Goal: Task Accomplishment & Management: Check status

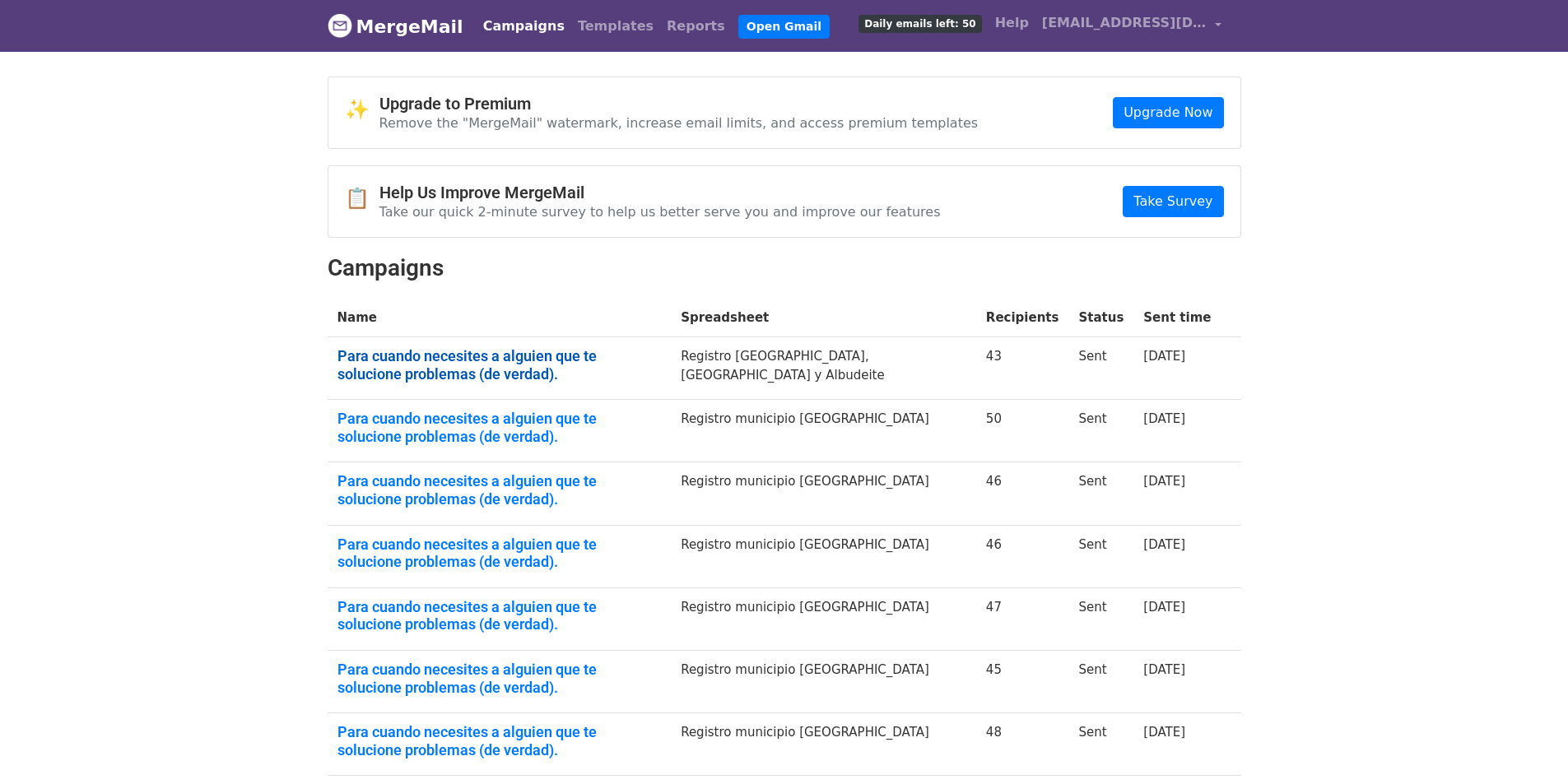
click at [477, 360] on link "Para cuando necesites a alguien que te solucione problemas (de verdad)." at bounding box center [500, 365] width 325 height 36
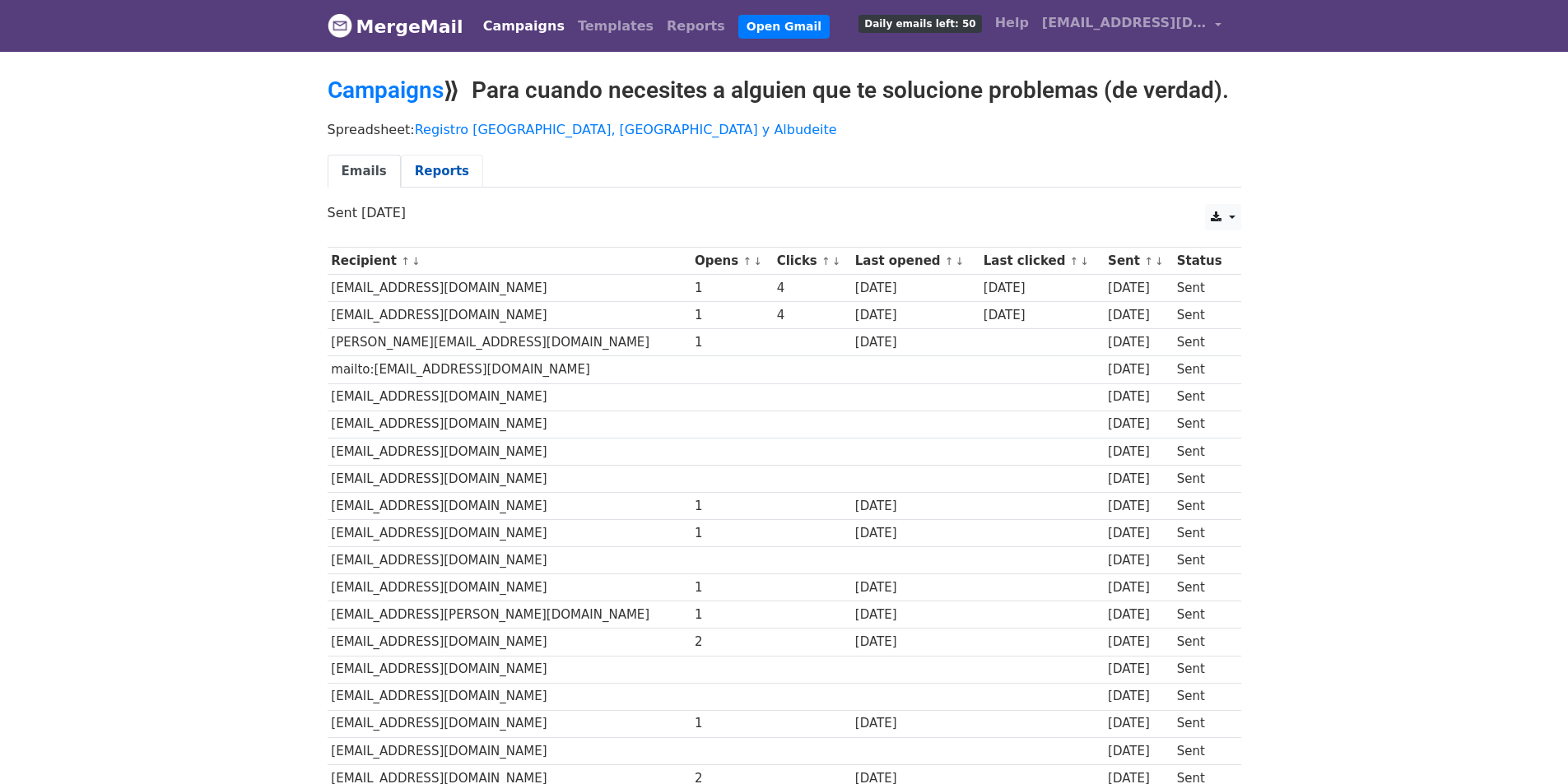
click at [426, 170] on link "Reports" at bounding box center [442, 171] width 82 height 34
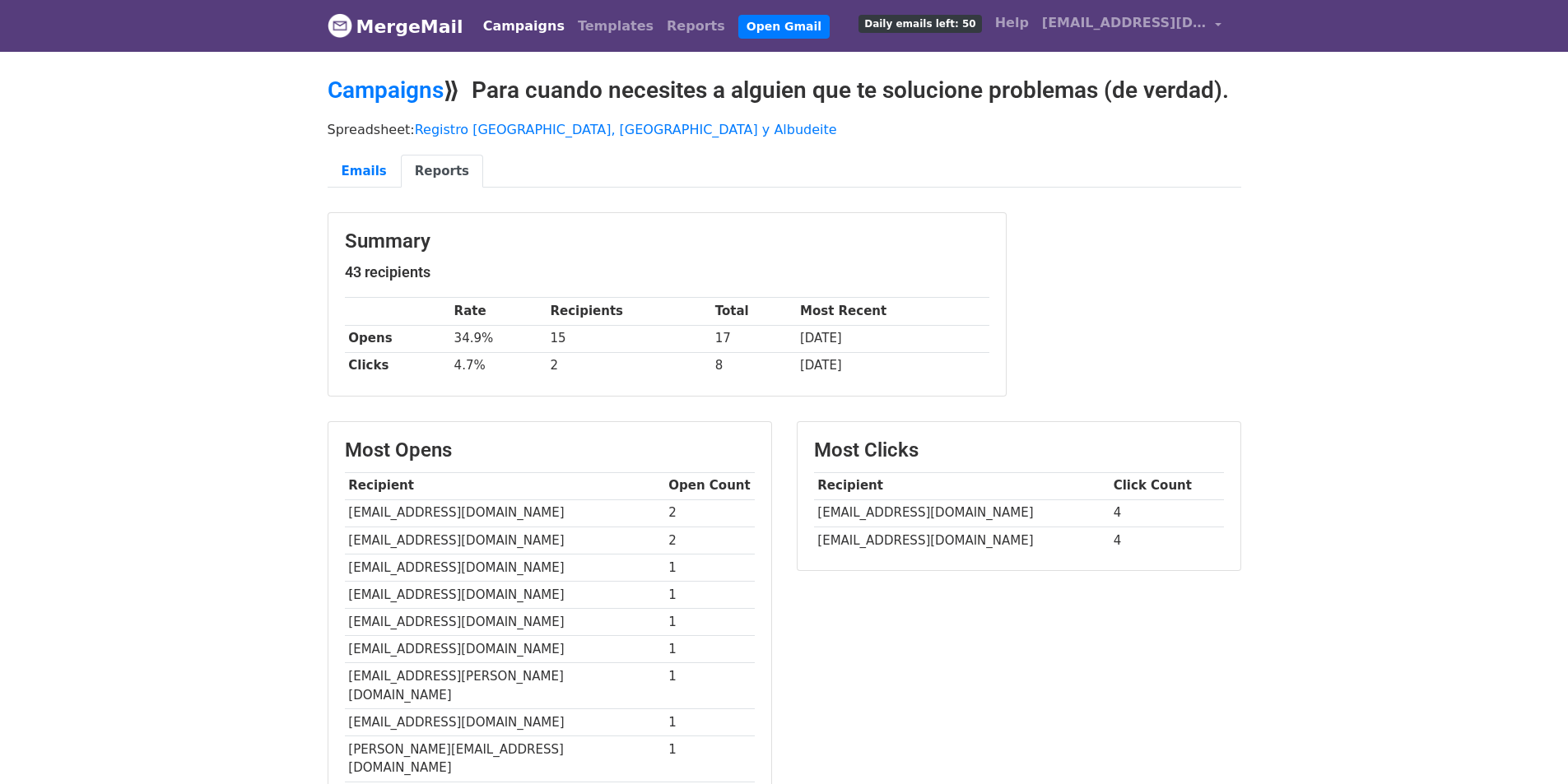
scroll to position [82, 0]
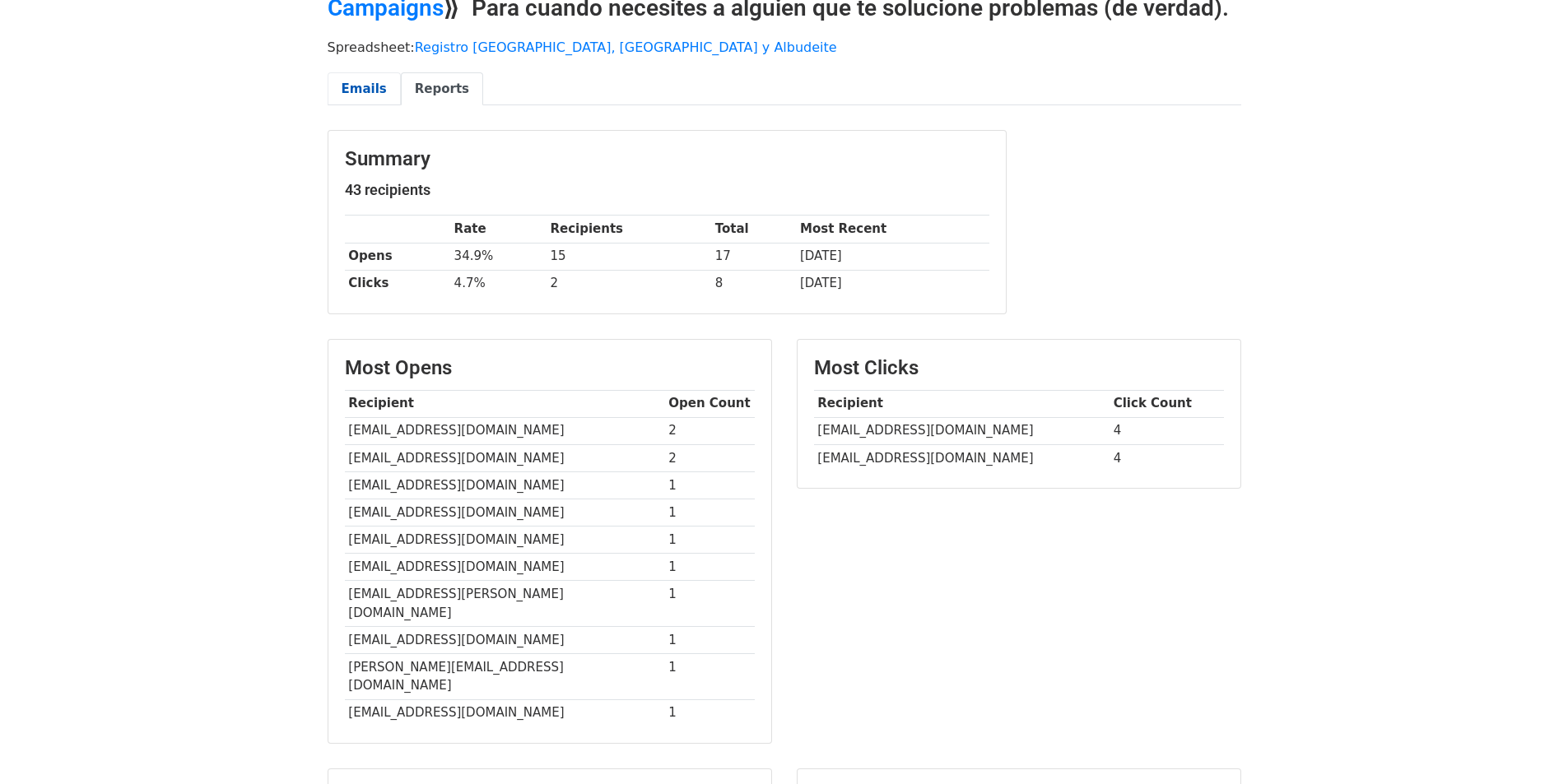
click at [350, 79] on link "Emails" at bounding box center [364, 89] width 73 height 34
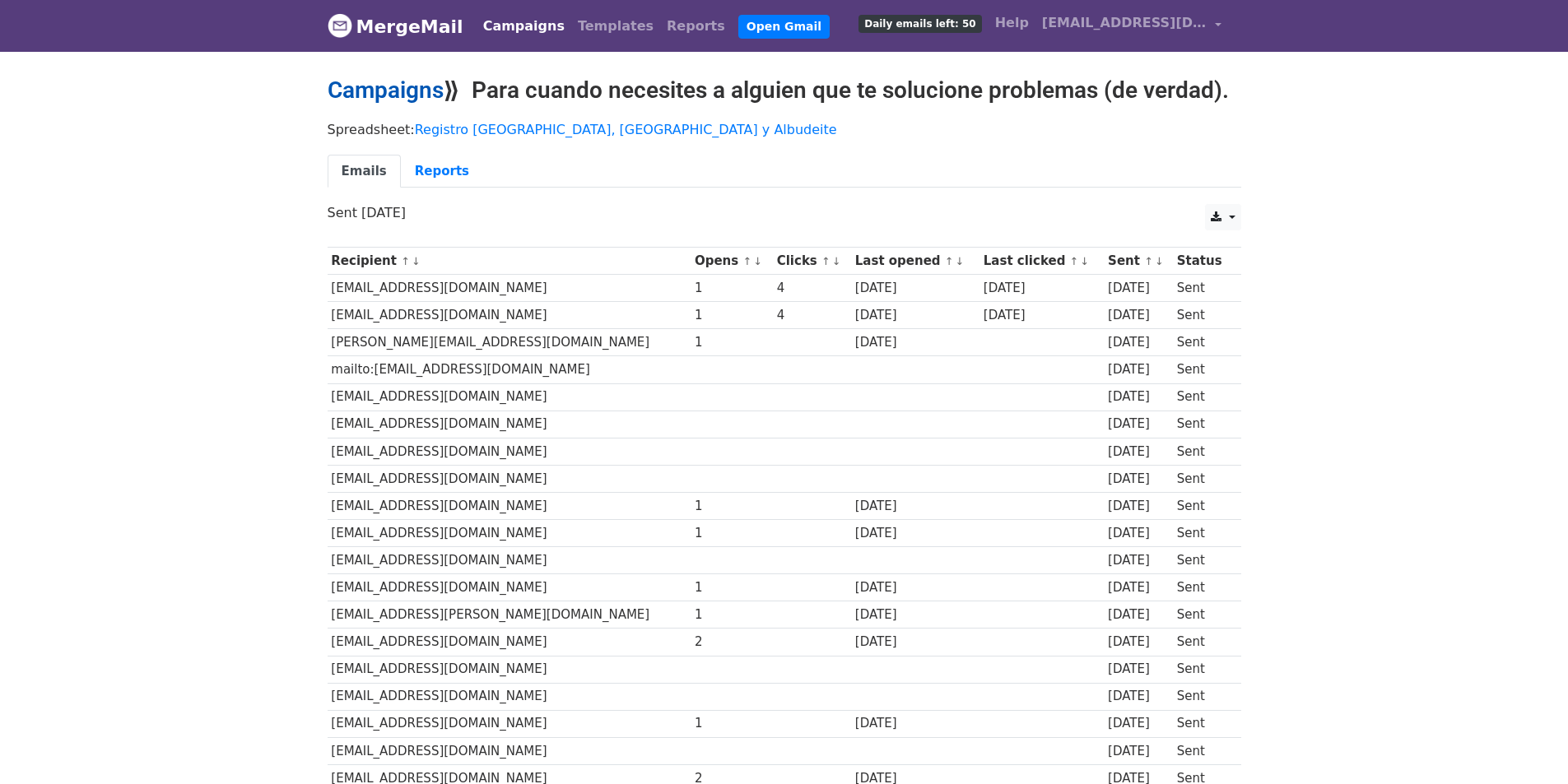
click at [422, 82] on link "Campaigns" at bounding box center [385, 90] width 116 height 27
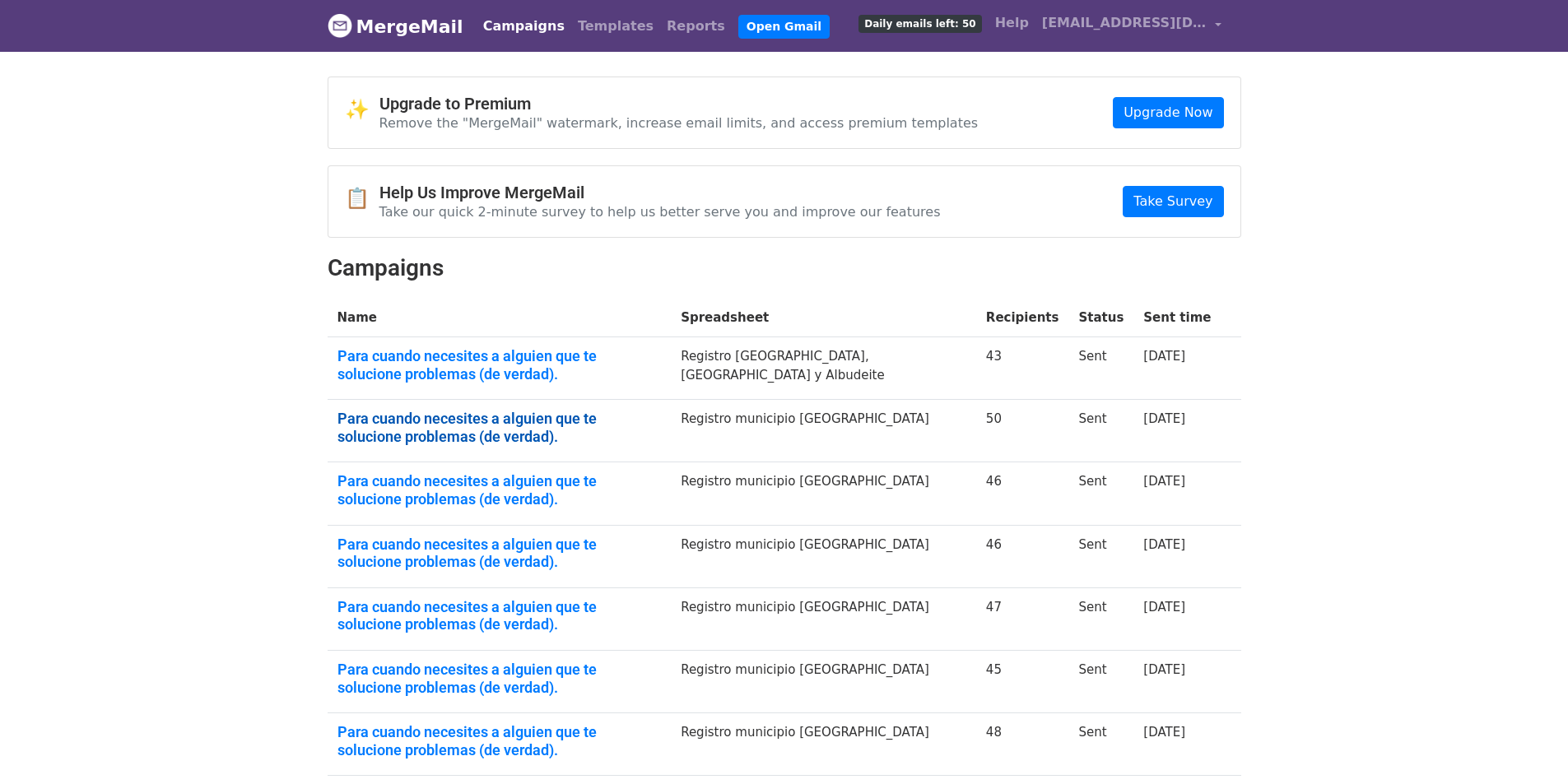
click at [589, 414] on link "Para cuando necesites a alguien que te solucione problemas (de verdad)." at bounding box center [500, 427] width 325 height 36
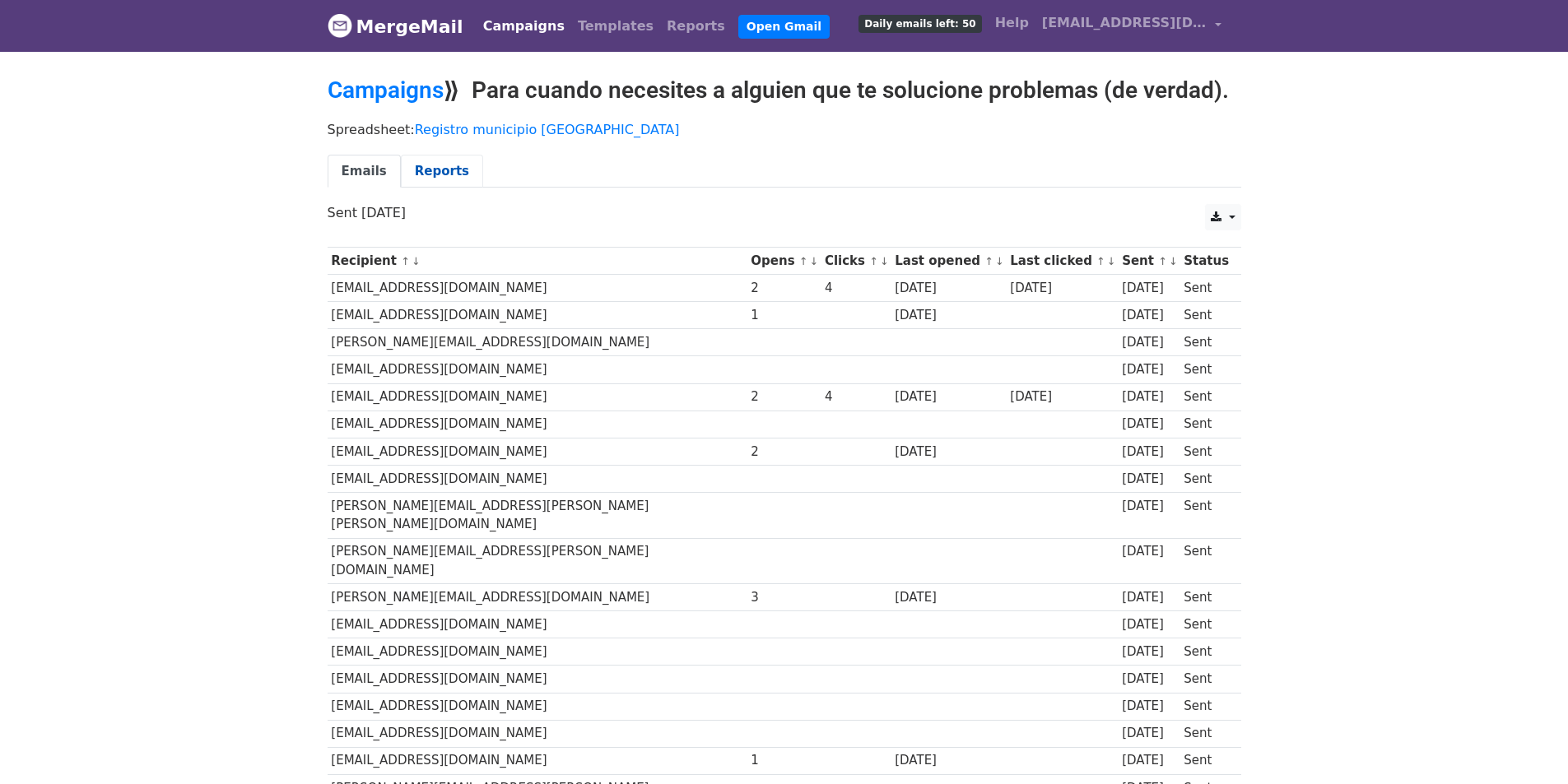
click at [443, 168] on link "Reports" at bounding box center [442, 171] width 82 height 34
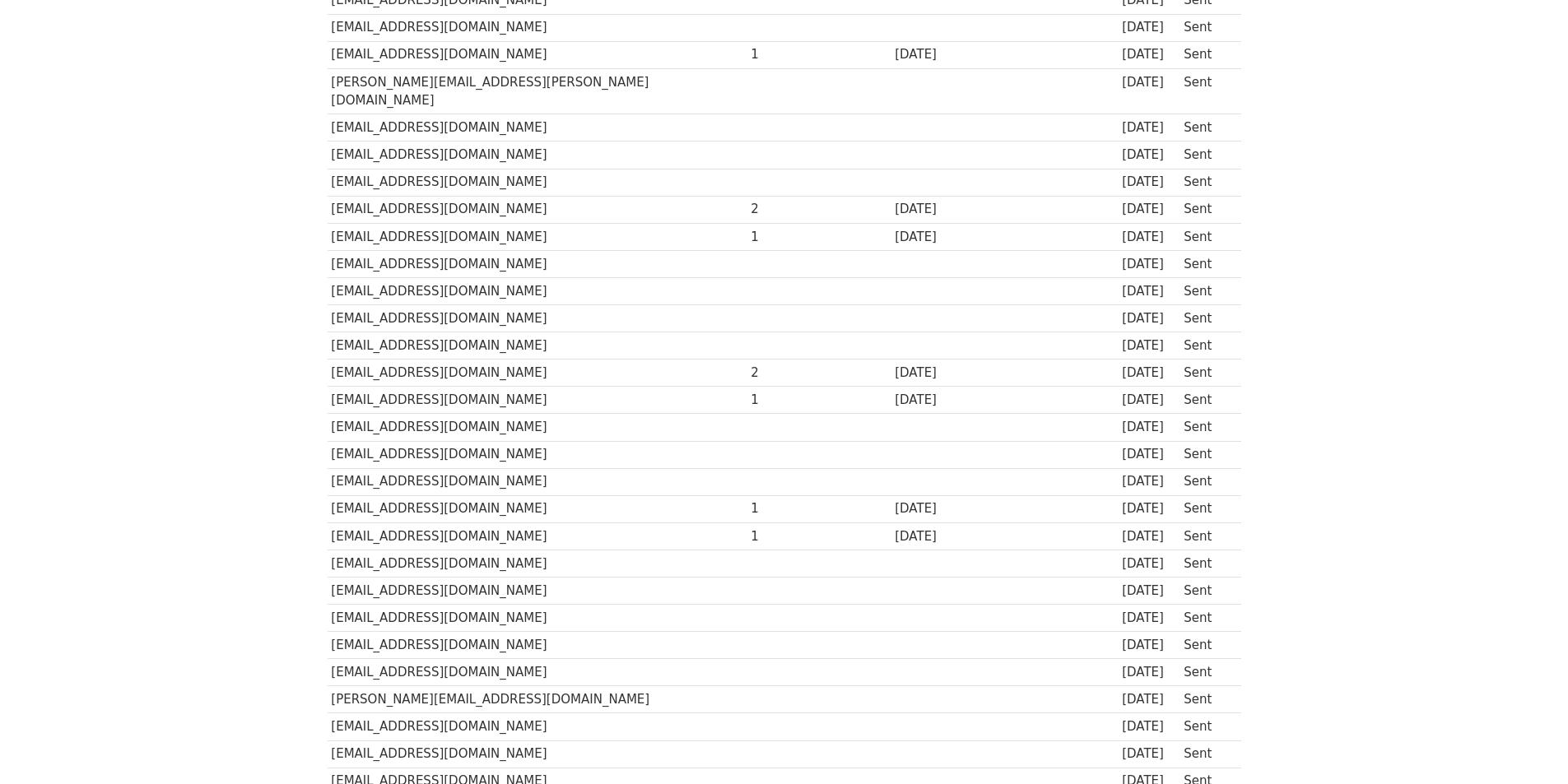
scroll to position [668, 0]
